Goal: Task Accomplishment & Management: Manage account settings

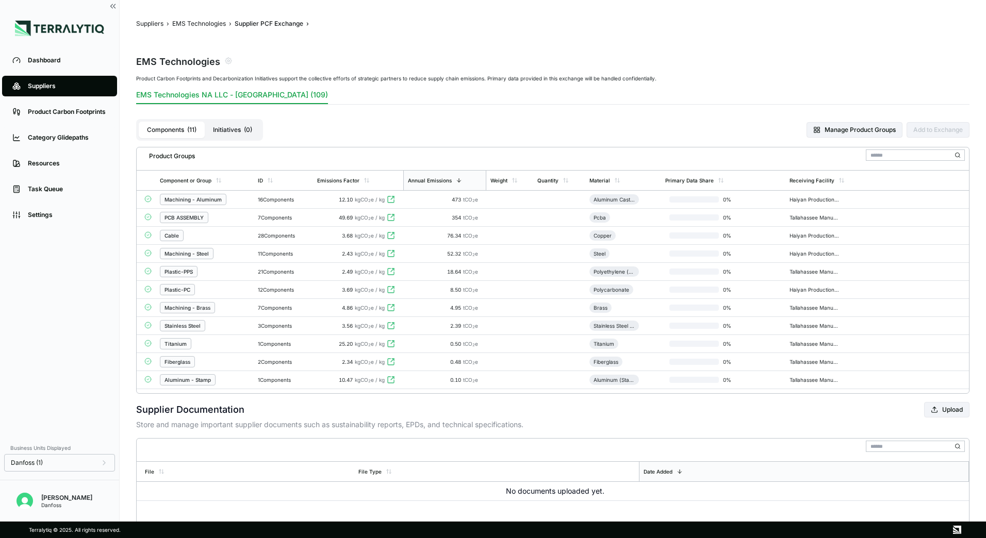
click at [50, 501] on div "[PERSON_NAME]" at bounding box center [66, 498] width 51 height 8
click at [26, 509] on img "Open user button" at bounding box center [25, 501] width 17 height 17
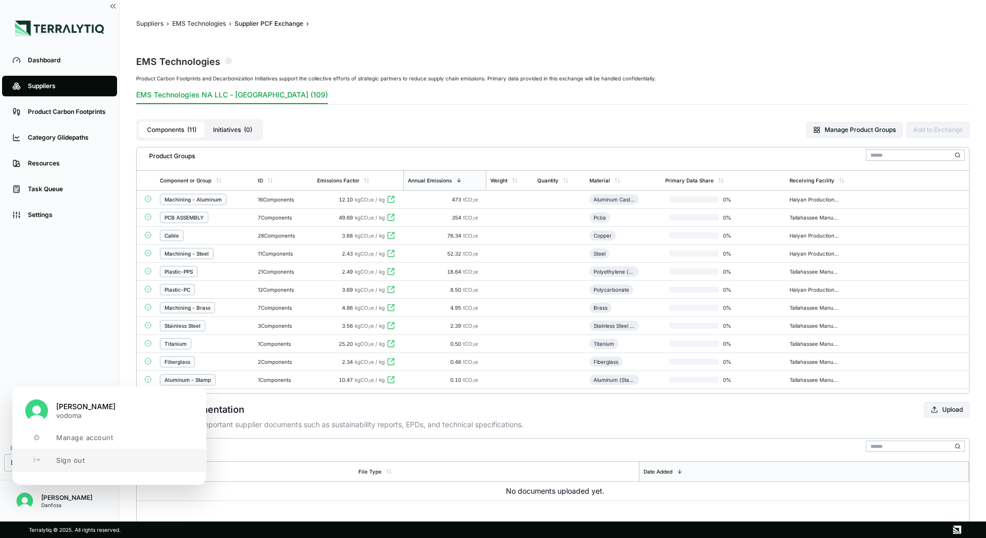
click at [80, 467] on button "Sign out" at bounding box center [109, 460] width 193 height 23
